Goal: Entertainment & Leisure: Consume media (video, audio)

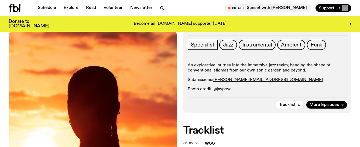
scroll to position [80, 0]
click at [311, 110] on div "Aired on [DATE] 9:00pm Specialist Jazz Instrumental Ambient Funk An explorative…" at bounding box center [267, 68] width 168 height 89
click at [313, 108] on link "More Episodes" at bounding box center [326, 105] width 41 height 8
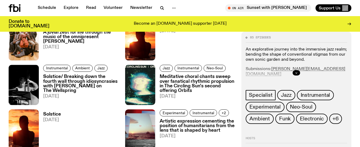
scroll to position [271, 0]
click at [54, 113] on h3 "Solstice" at bounding box center [52, 115] width 18 height 5
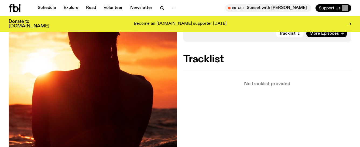
scroll to position [151, 0]
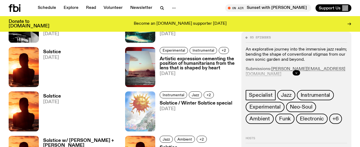
scroll to position [335, 0]
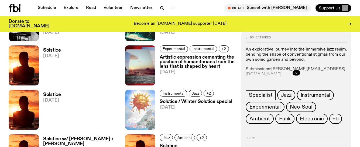
click at [53, 93] on h3 "Solstice" at bounding box center [52, 95] width 18 height 5
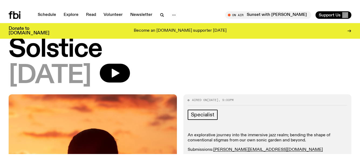
scroll to position [16, 0]
